Goal: Task Accomplishment & Management: Manage account settings

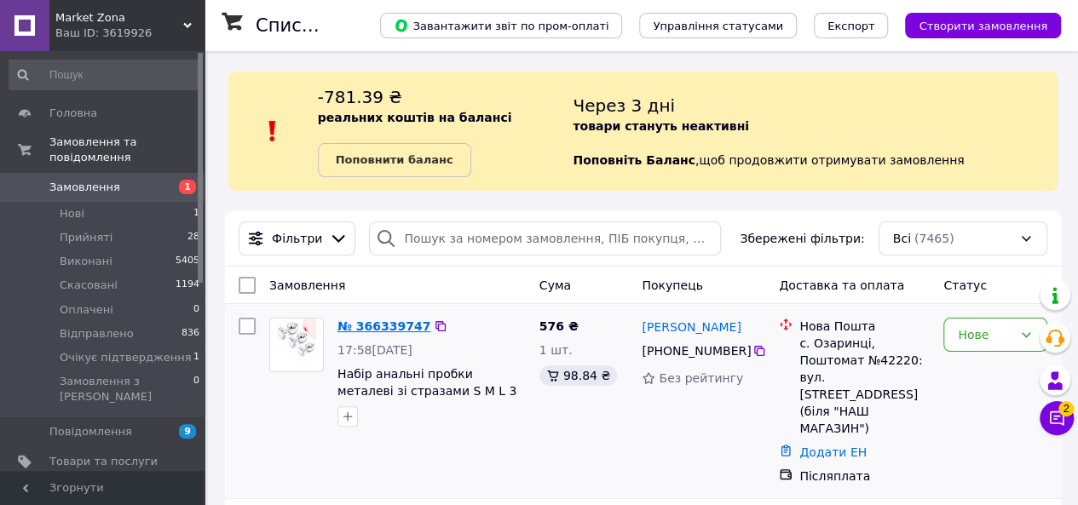
click at [382, 326] on link "№ 366339747" at bounding box center [383, 326] width 93 height 14
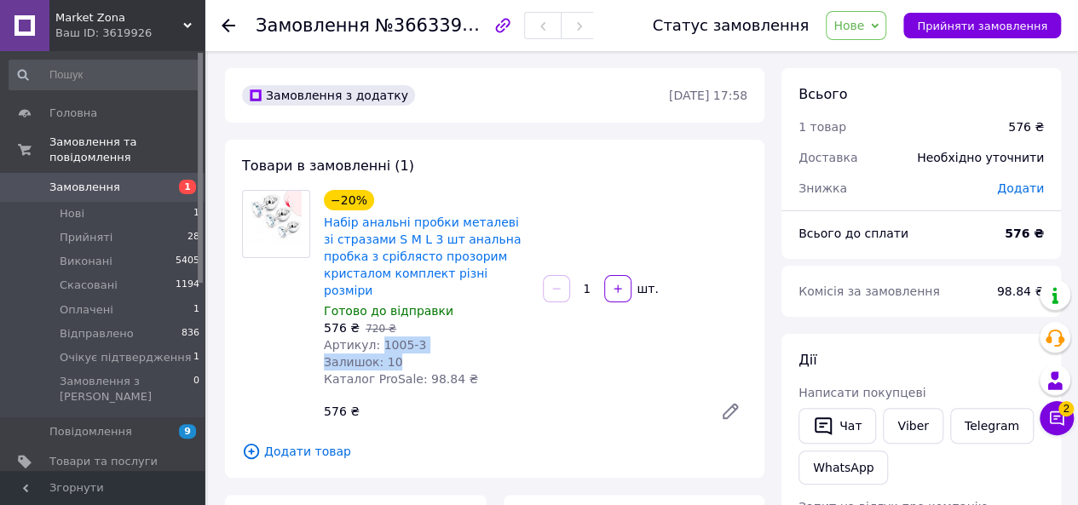
drag, startPoint x: 374, startPoint y: 331, endPoint x: 418, endPoint y: 338, distance: 44.8
click at [418, 338] on div "−20% Набір анальні пробки металеві зі стразами S M L 3 шт анальна пробка з сріб…" at bounding box center [426, 289] width 219 height 204
click at [418, 354] on div "Залишок: 10" at bounding box center [426, 362] width 205 height 17
drag, startPoint x: 375, startPoint y: 329, endPoint x: 409, endPoint y: 330, distance: 34.1
click at [409, 338] on span "Артикул: 1005-3" at bounding box center [375, 345] width 102 height 14
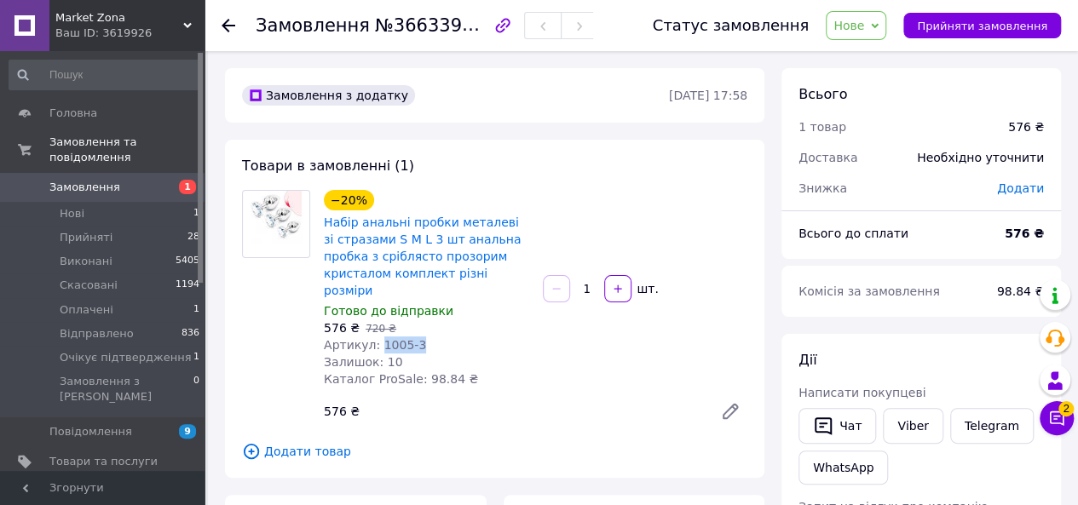
copy span "1005-3"
click at [884, 21] on span "Нове" at bounding box center [855, 25] width 60 height 29
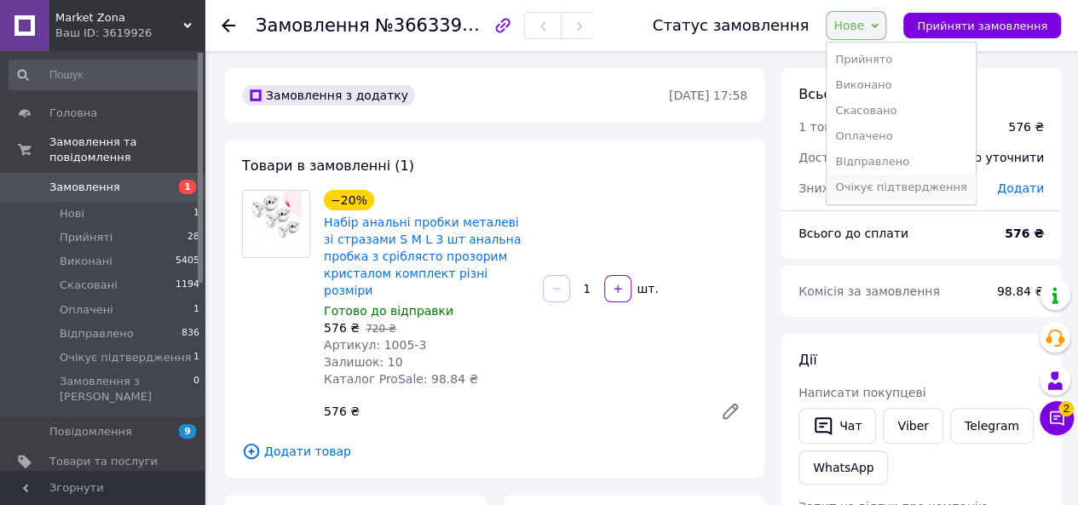
click at [878, 181] on li "Очікує підтвердження" at bounding box center [900, 188] width 148 height 26
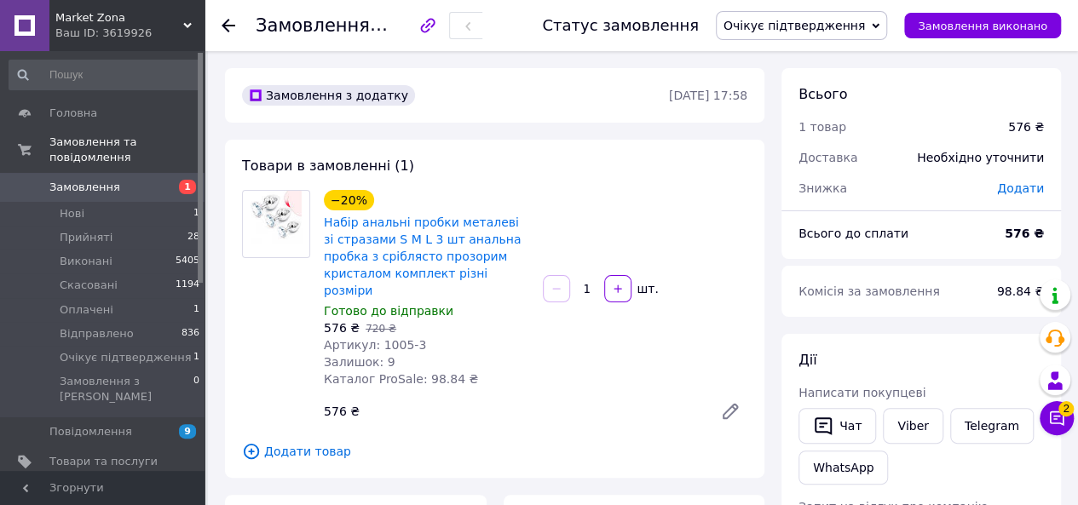
click at [79, 180] on span "Замовлення" at bounding box center [84, 187] width 71 height 15
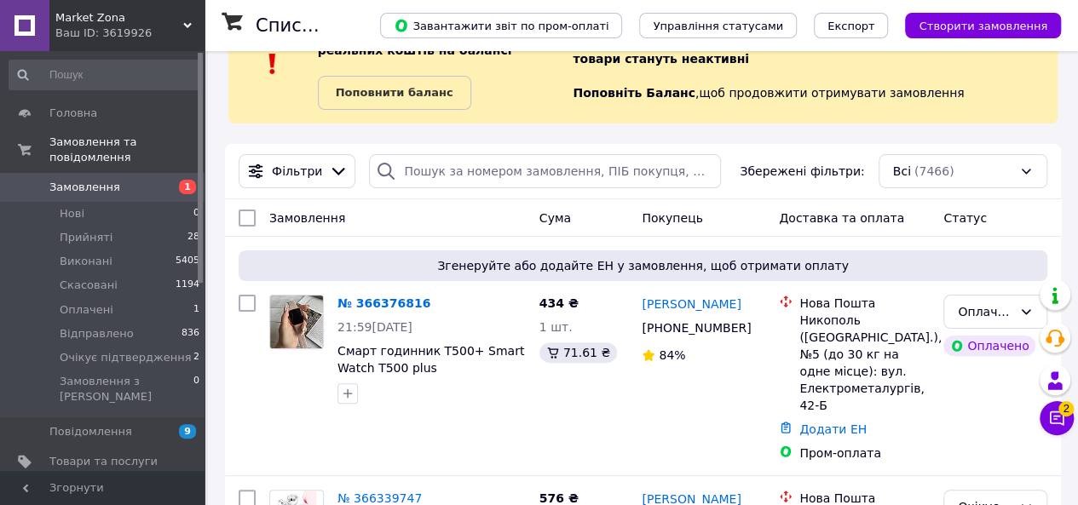
scroll to position [170, 0]
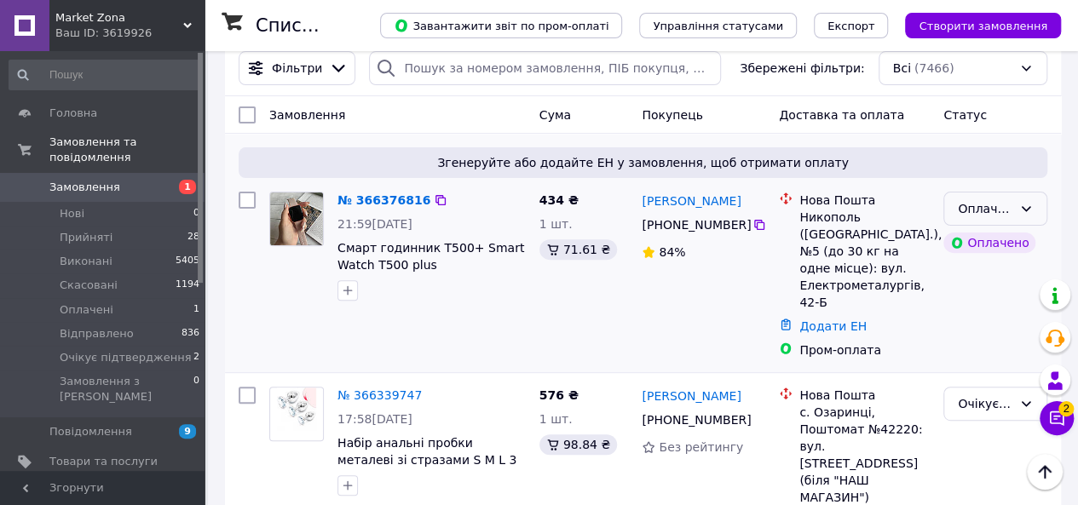
click at [970, 205] on div "Оплачено" at bounding box center [985, 208] width 55 height 19
click at [971, 239] on li "Прийнято" at bounding box center [995, 245] width 102 height 31
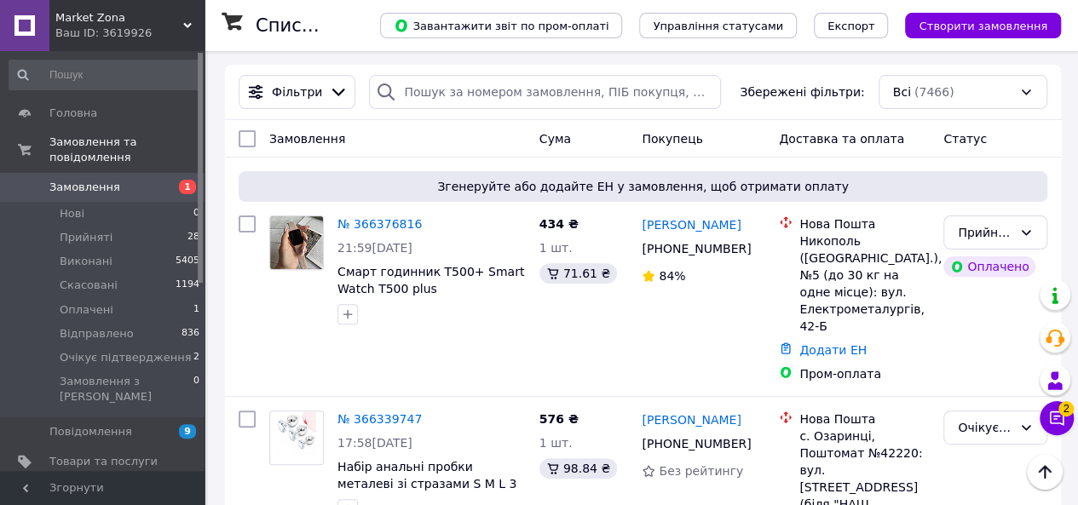
scroll to position [0, 0]
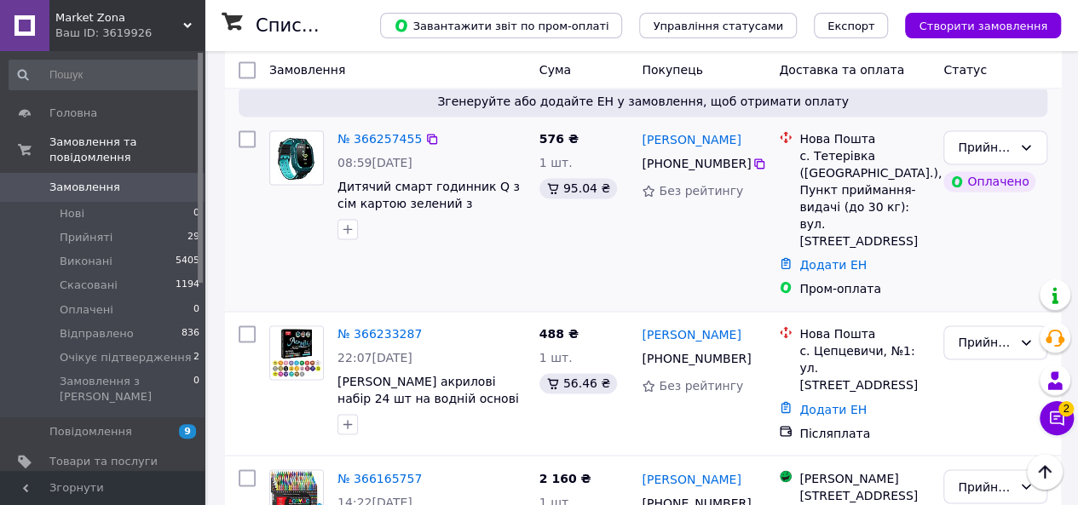
scroll to position [1363, 0]
